Goal: Information Seeking & Learning: Learn about a topic

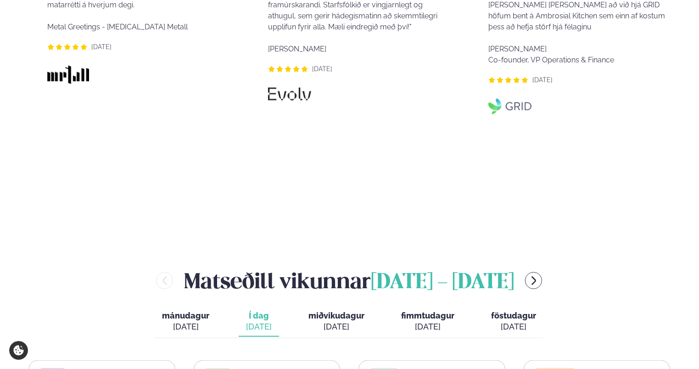
scroll to position [1009, 0]
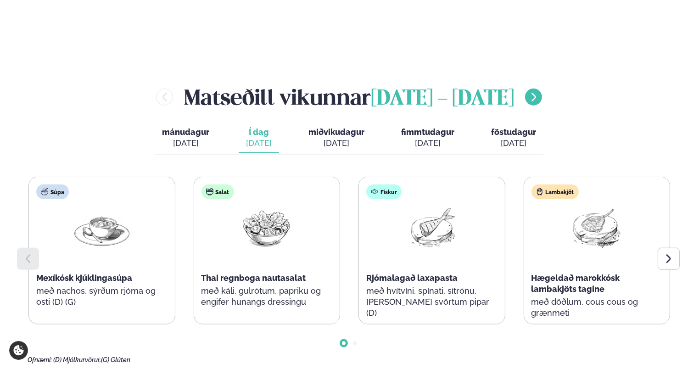
click at [539, 92] on icon "menu-btn-right" at bounding box center [533, 97] width 11 height 11
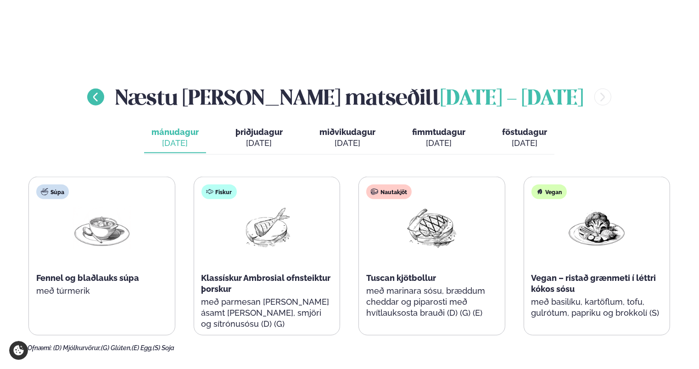
click at [101, 92] on icon "menu-btn-left" at bounding box center [95, 97] width 11 height 11
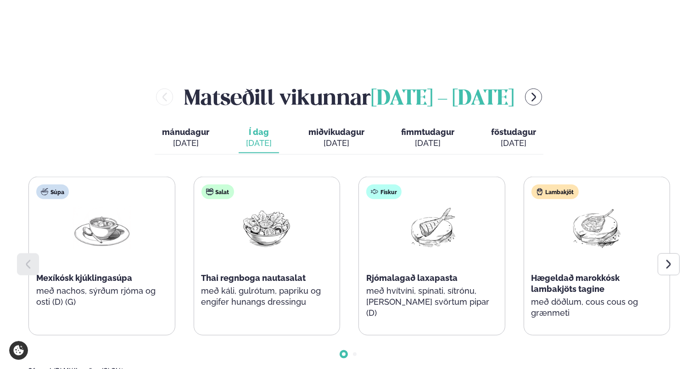
click at [501, 127] on span "föstudagur" at bounding box center [513, 132] width 45 height 10
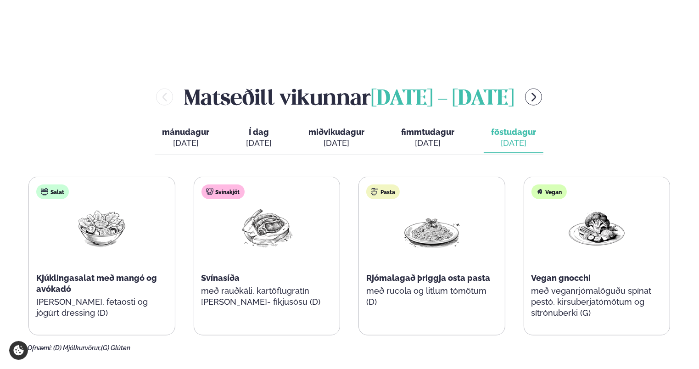
click at [235, 184] on div "Svínakjöt" at bounding box center [222, 191] width 43 height 15
click at [441, 123] on button "fimmtudagur fim. [DATE]" at bounding box center [428, 138] width 68 height 30
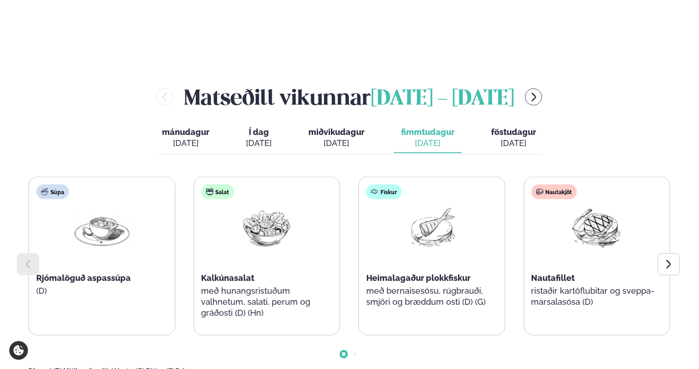
click at [319, 127] on span "miðvikudagur" at bounding box center [336, 132] width 56 height 10
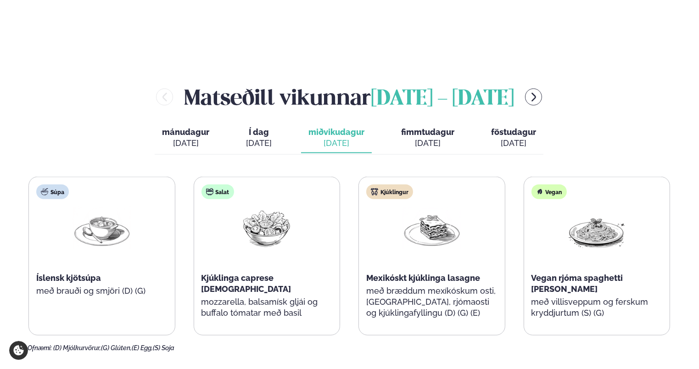
click at [197, 127] on span "mánudagur" at bounding box center [185, 132] width 47 height 10
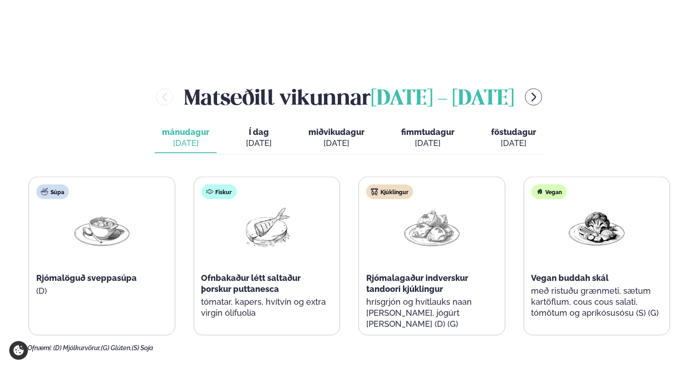
click at [250, 138] on div "[DATE]" at bounding box center [259, 143] width 26 height 11
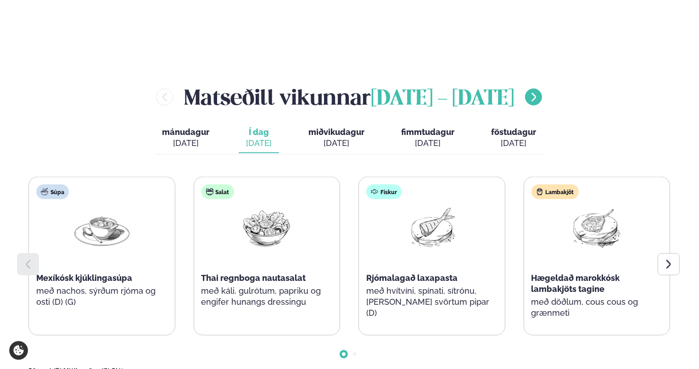
click at [539, 92] on icon "menu-btn-right" at bounding box center [533, 97] width 11 height 11
